Goal: Task Accomplishment & Management: Manage account settings

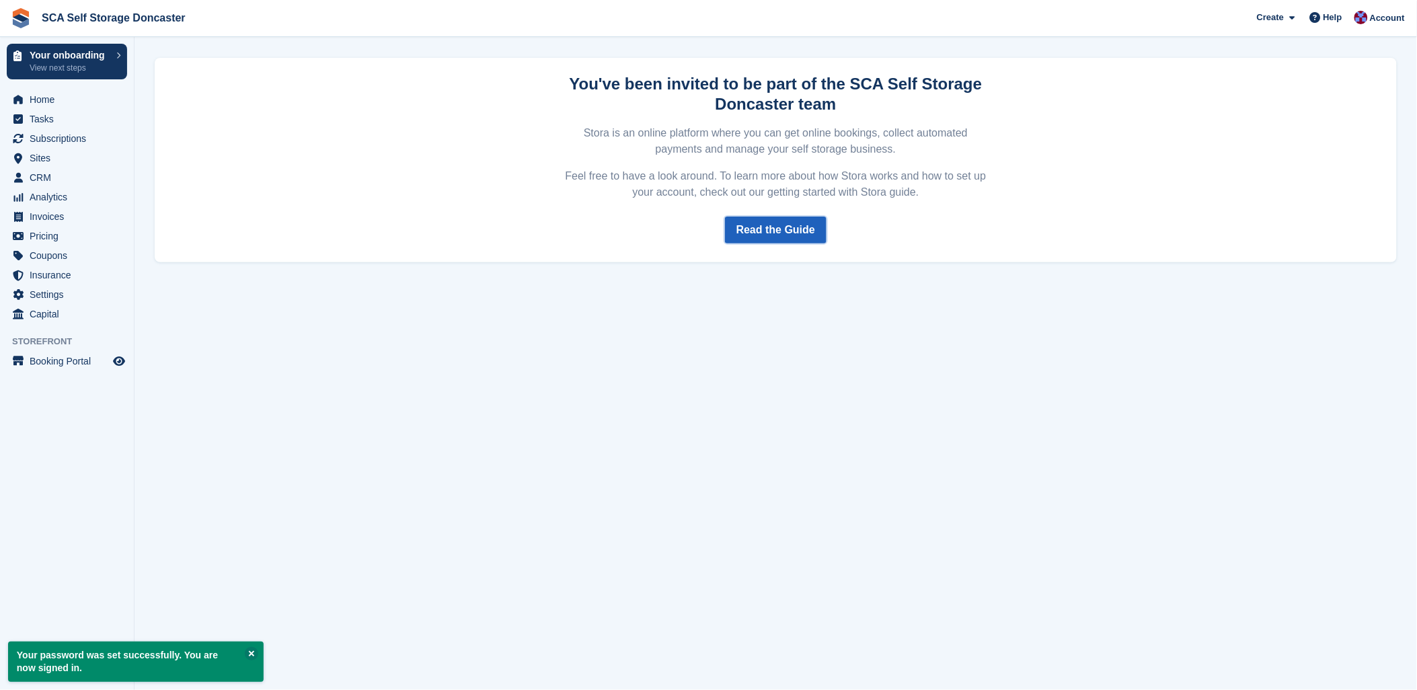
click at [766, 226] on link "Read the Guide" at bounding box center [776, 229] width 102 height 27
click at [45, 99] on span "Home" at bounding box center [70, 99] width 81 height 19
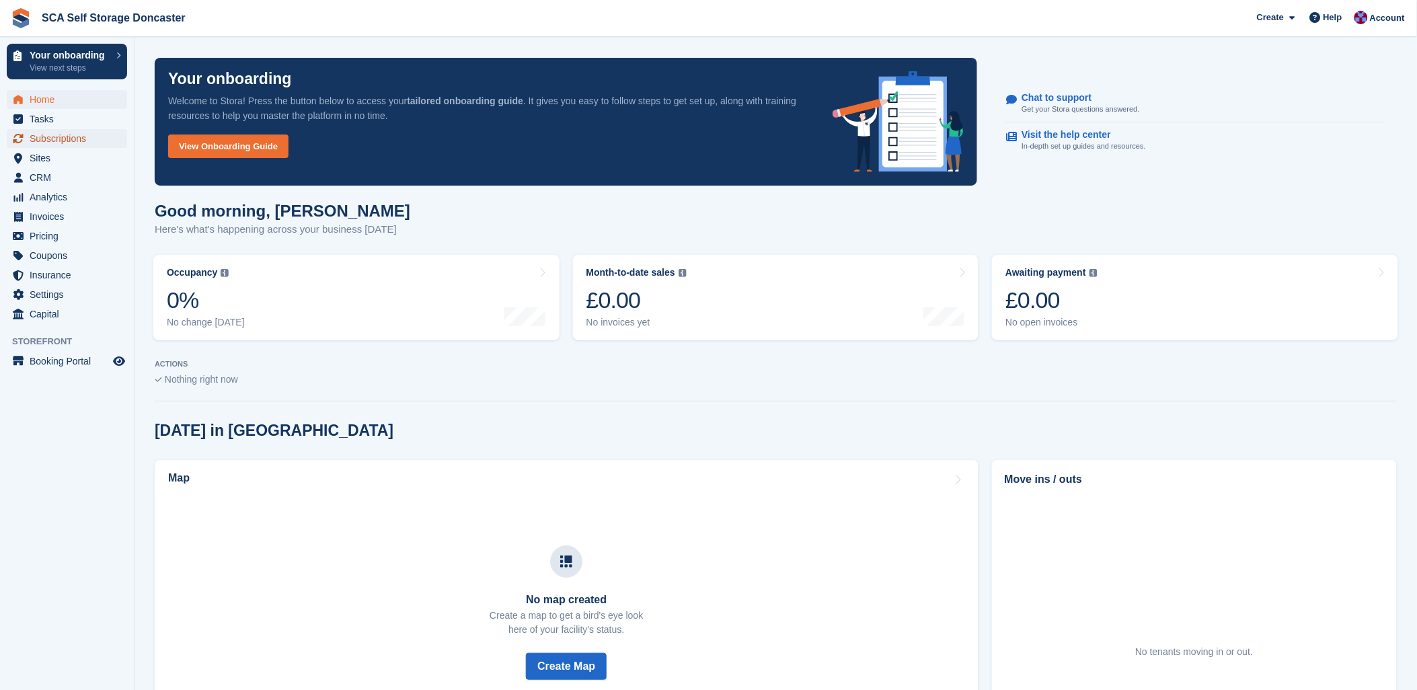
click at [63, 139] on span "Subscriptions" at bounding box center [70, 138] width 81 height 19
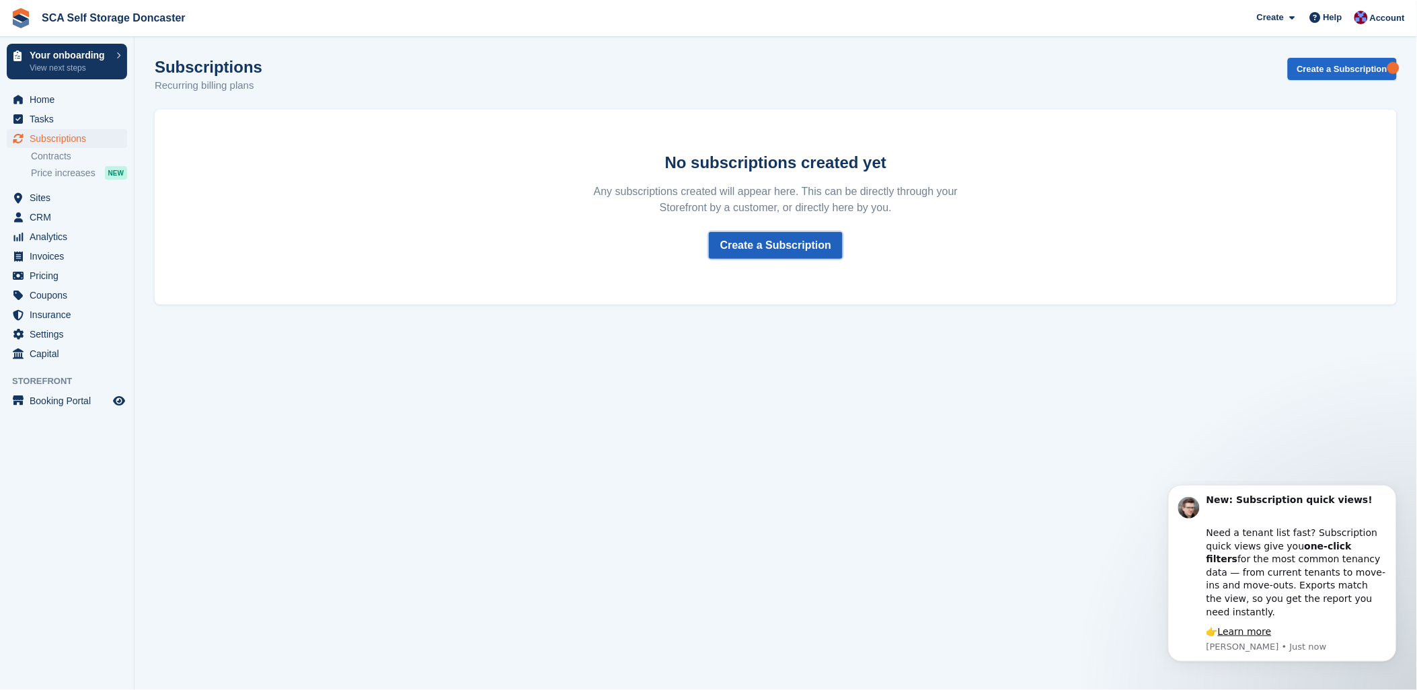
click at [758, 240] on link "Create a Subscription" at bounding box center [776, 245] width 134 height 27
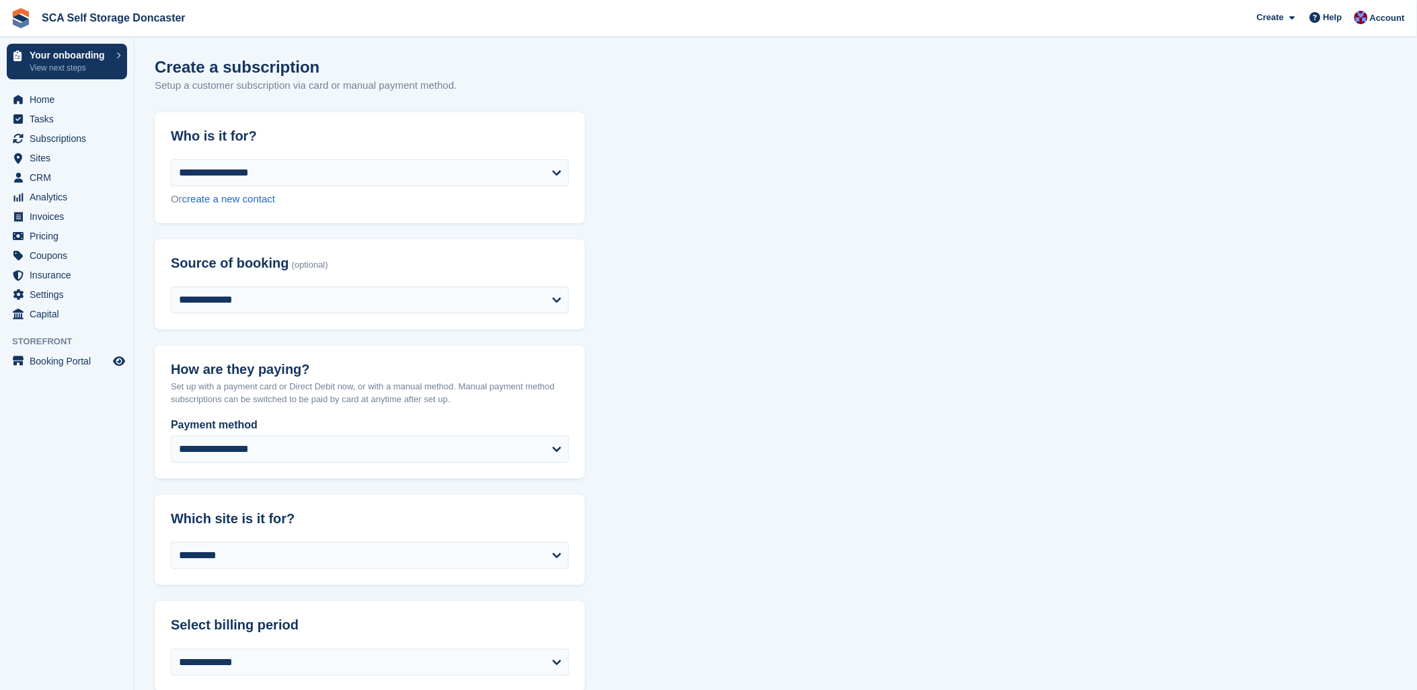
drag, startPoint x: 793, startPoint y: 341, endPoint x: 662, endPoint y: 285, distance: 143.1
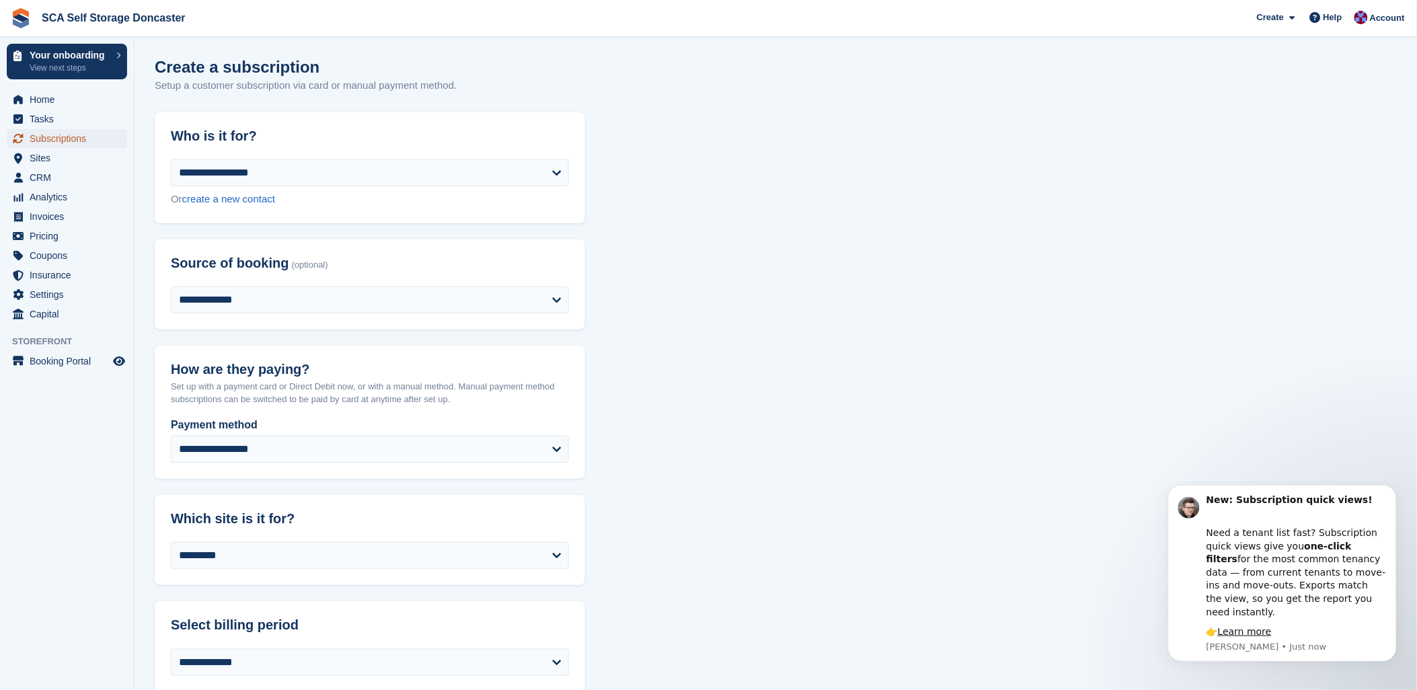
click at [38, 132] on span "Subscriptions" at bounding box center [70, 138] width 81 height 19
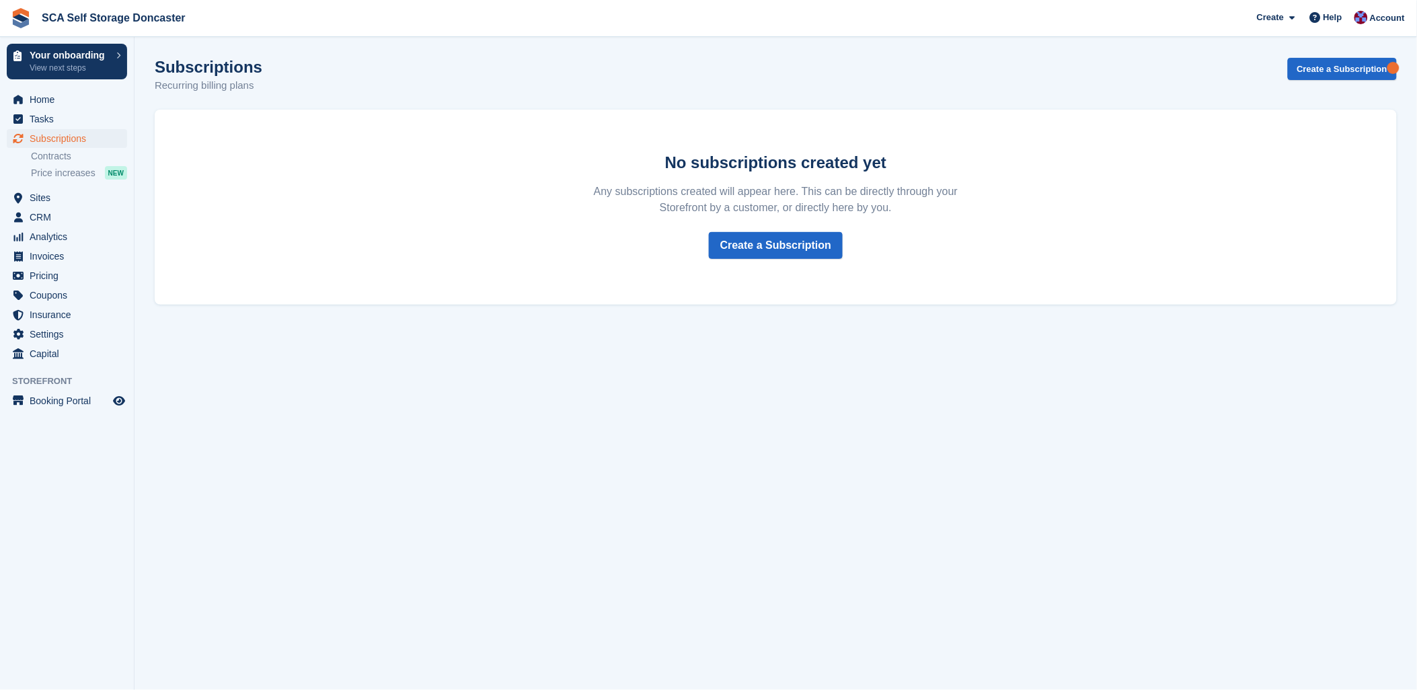
click at [360, 95] on div "Subscriptions Recurring billing plans Create a Subscription" at bounding box center [776, 84] width 1242 height 52
drag, startPoint x: 308, startPoint y: 398, endPoint x: 320, endPoint y: 395, distance: 12.4
click at [313, 397] on section "Subscriptions Recurring billing plans Create a Subscription No subscriptions cr…" at bounding box center [775, 345] width 1282 height 690
click at [546, 413] on section "Subscriptions Recurring billing plans Create a Subscription No subscriptions cr…" at bounding box center [775, 345] width 1282 height 690
